Goal: Navigation & Orientation: Find specific page/section

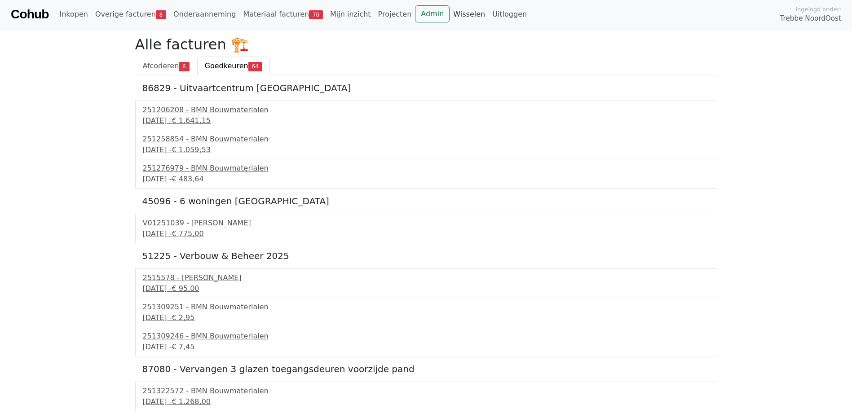
click at [450, 13] on link "Wisselen" at bounding box center [469, 14] width 39 height 18
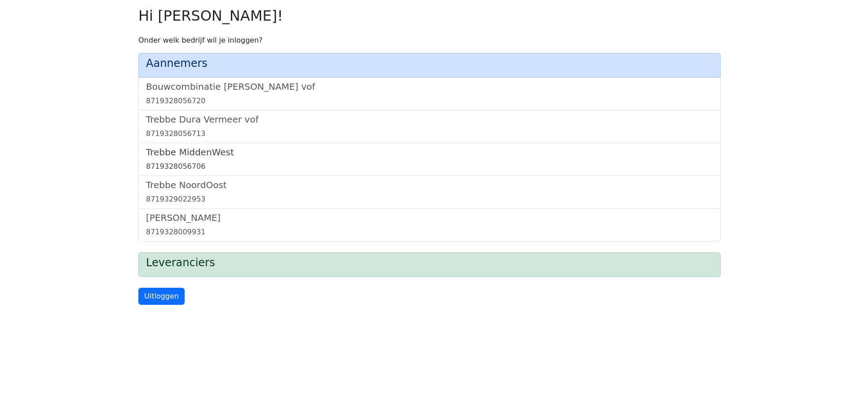
click at [209, 155] on h5 "Trebbe MiddenWest" at bounding box center [429, 152] width 567 height 11
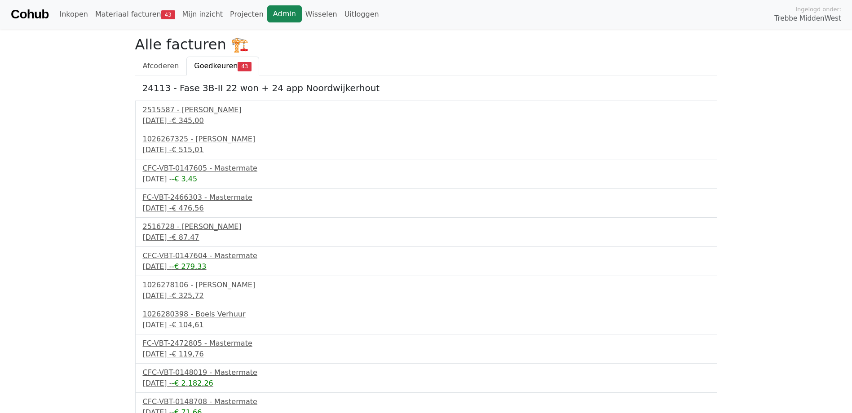
click at [271, 18] on link "Admin" at bounding box center [284, 13] width 35 height 17
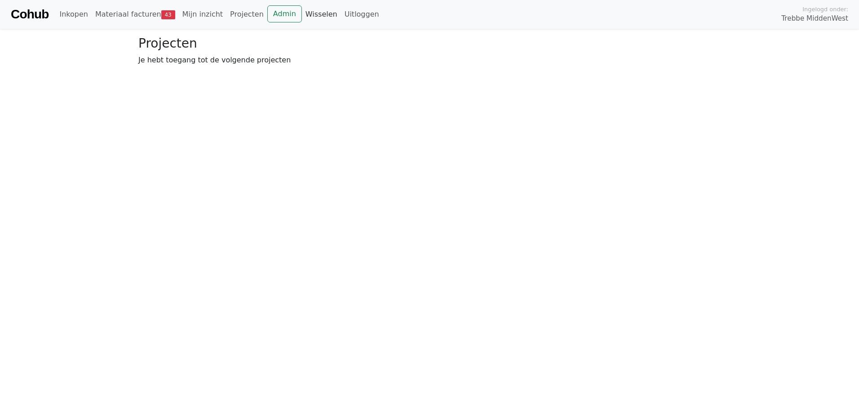
click at [302, 13] on link "Wisselen" at bounding box center [321, 14] width 39 height 18
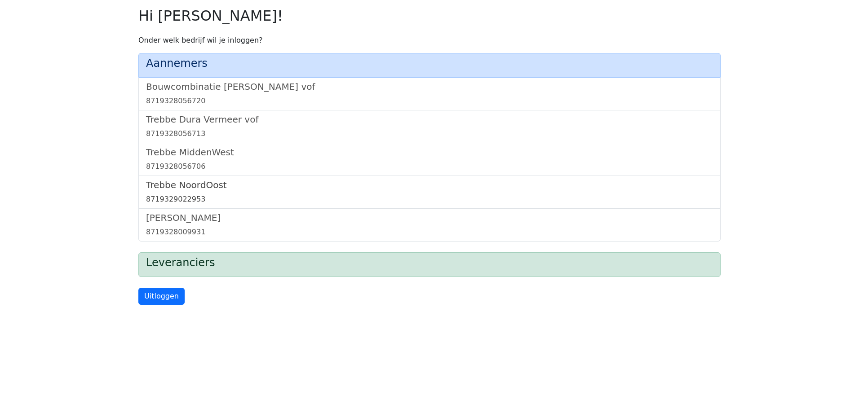
click at [195, 185] on h5 "Trebbe NoordOost" at bounding box center [429, 185] width 567 height 11
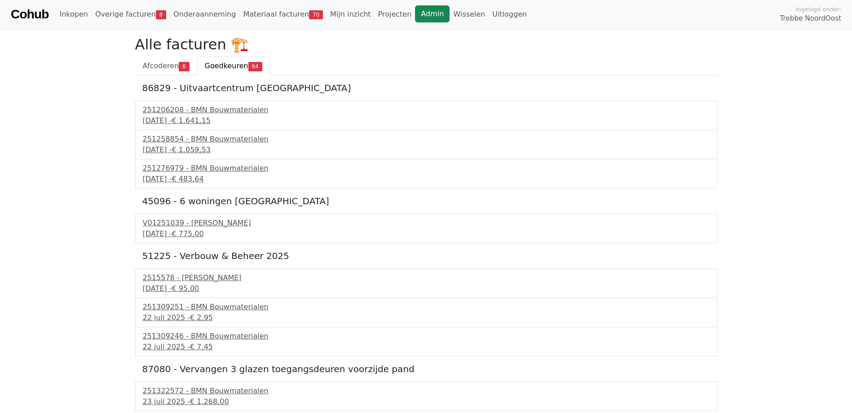
click at [415, 15] on link "Admin" at bounding box center [432, 13] width 35 height 17
